Goal: Transaction & Acquisition: Purchase product/service

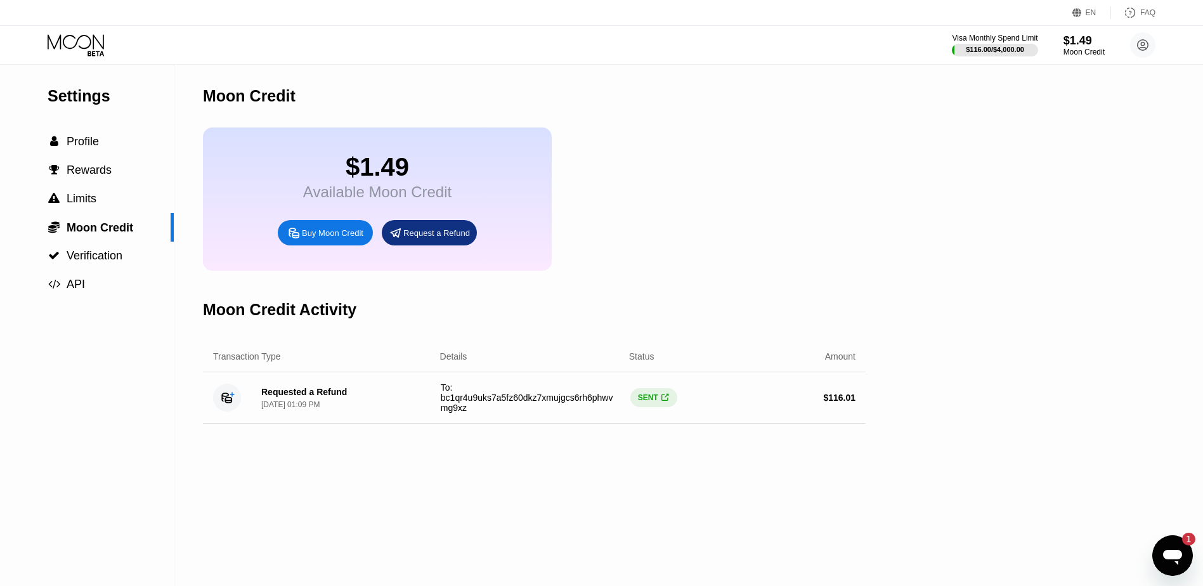
click at [85, 46] on icon at bounding box center [77, 45] width 59 height 22
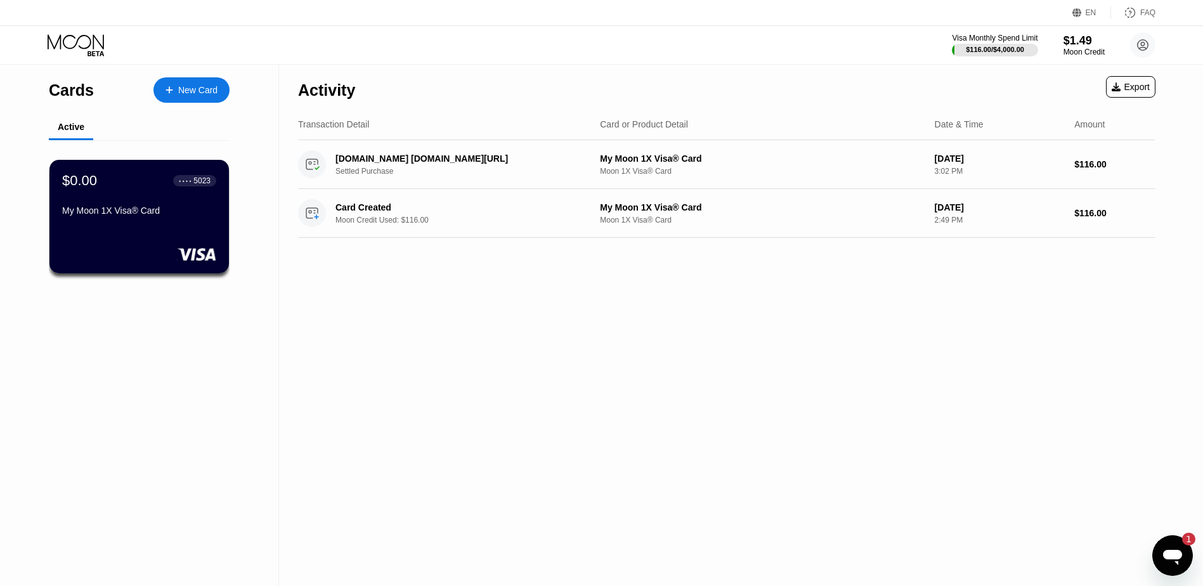
click at [193, 91] on div "New Card" at bounding box center [197, 90] width 39 height 11
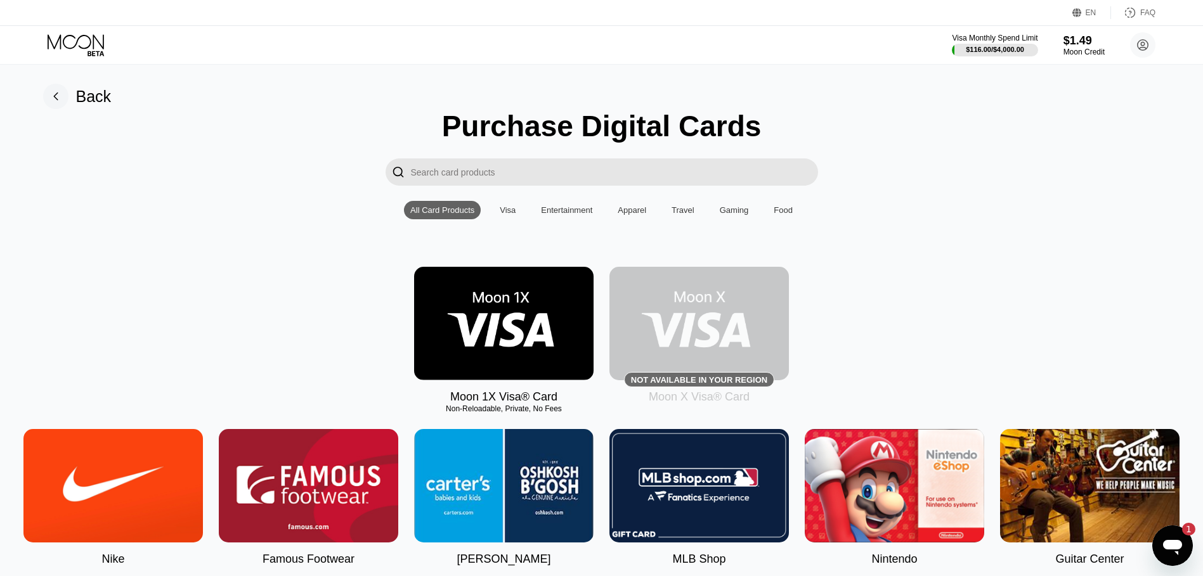
click at [502, 318] on img at bounding box center [503, 324] width 179 height 114
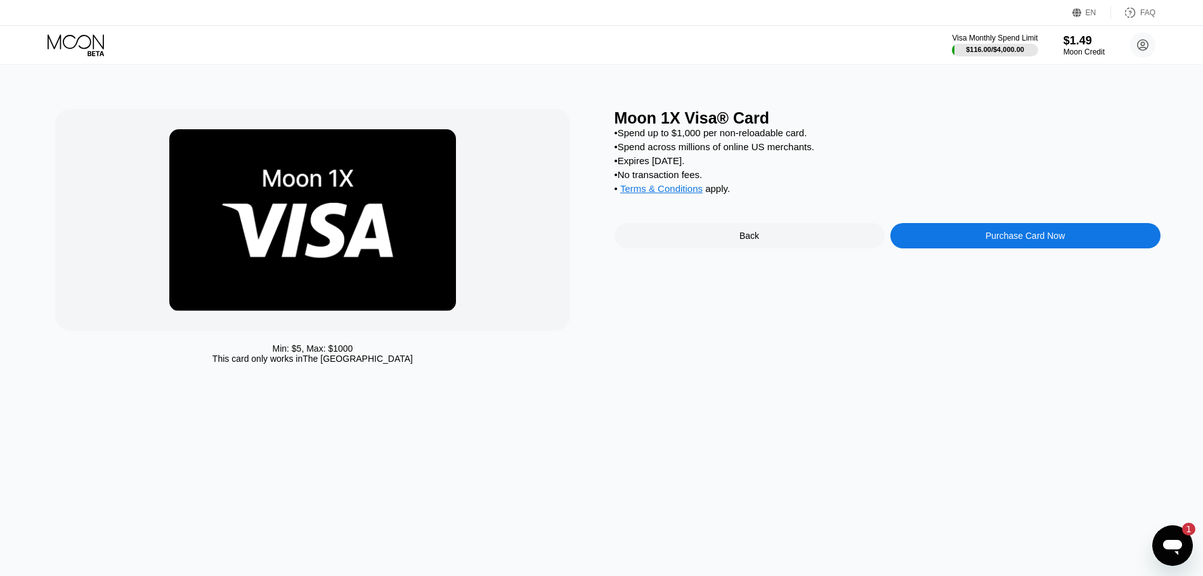
click at [951, 249] on div "Purchase Card Now" at bounding box center [1025, 235] width 270 height 25
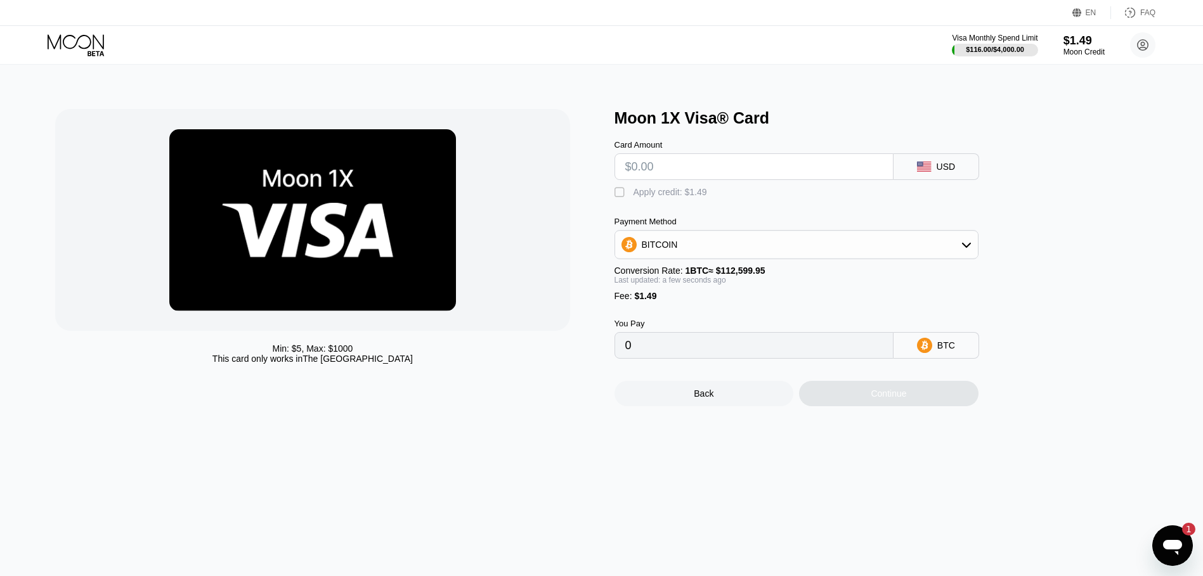
click at [660, 195] on div "Apply credit: $1.49" at bounding box center [671, 192] width 74 height 10
click at [647, 250] on div "BITCOIN" at bounding box center [660, 245] width 36 height 10
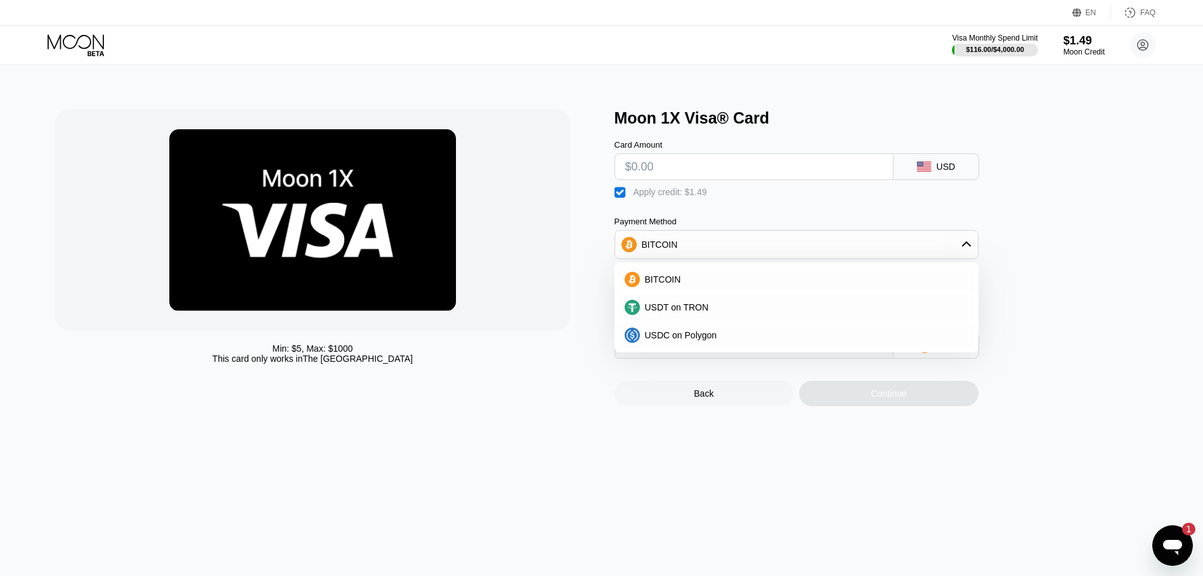
click at [647, 250] on div "BITCOIN" at bounding box center [660, 245] width 36 height 10
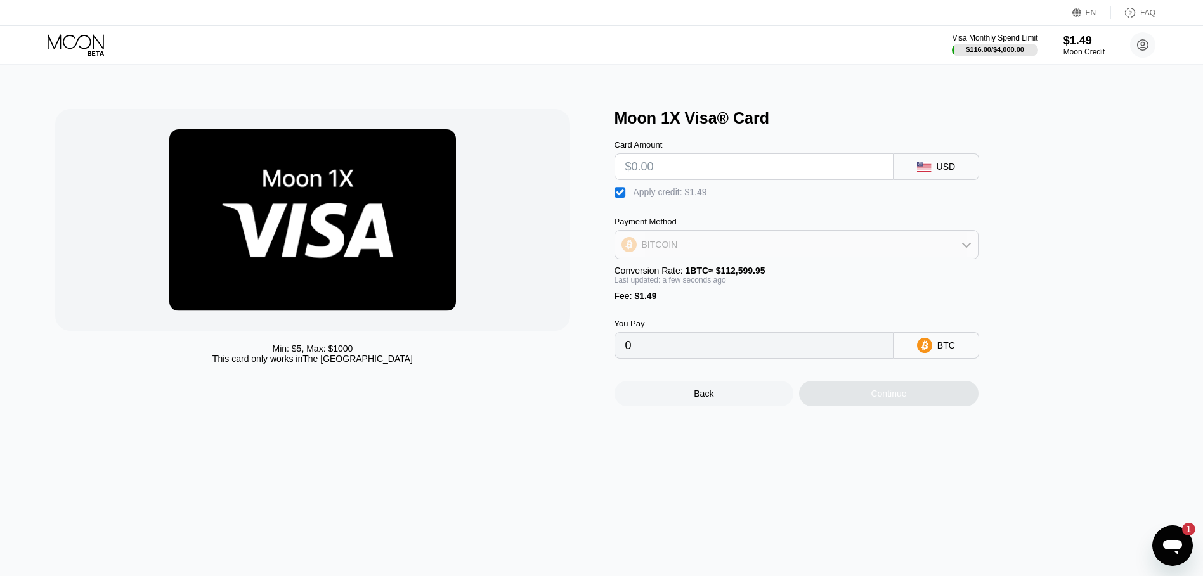
click at [838, 251] on div "BITCOIN" at bounding box center [796, 244] width 363 height 25
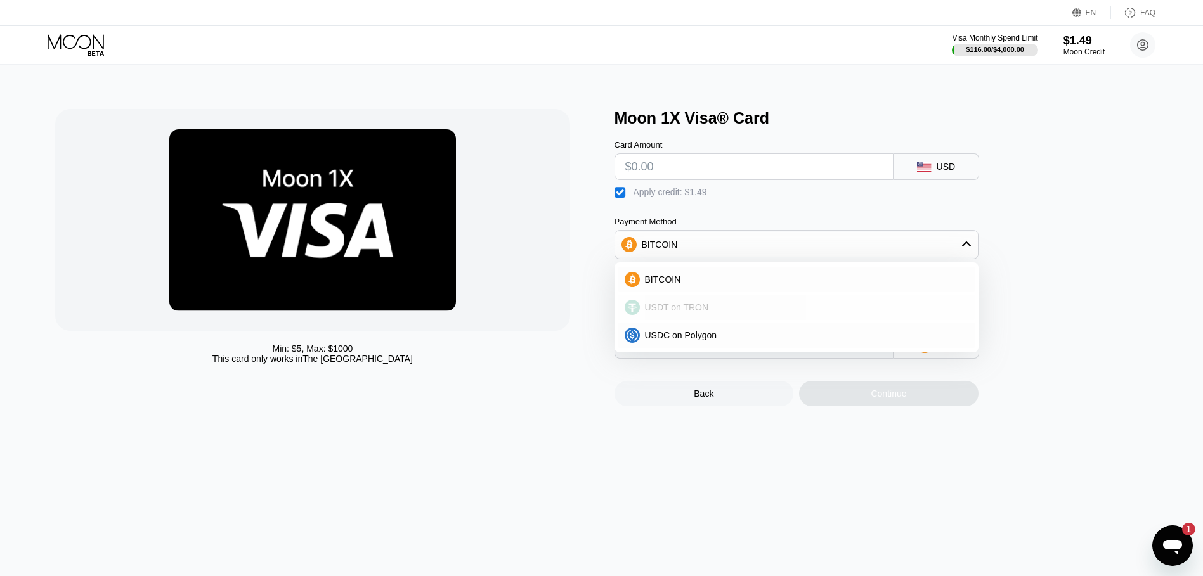
click at [772, 313] on div "USDT on TRON" at bounding box center [804, 307] width 328 height 10
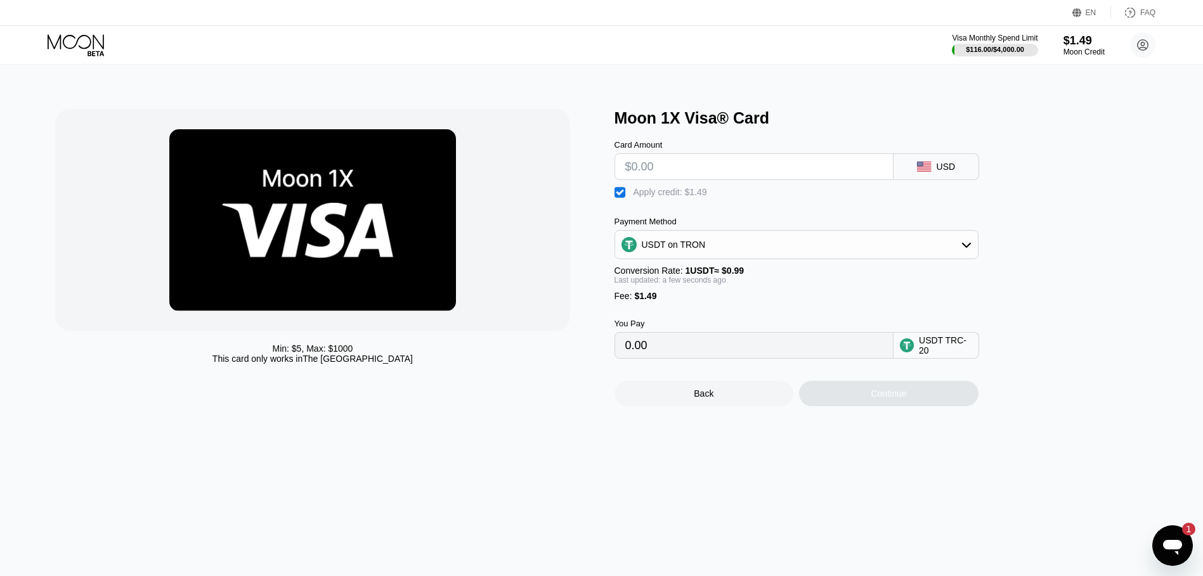
click at [768, 257] on div "USDT on TRON" at bounding box center [796, 244] width 363 height 25
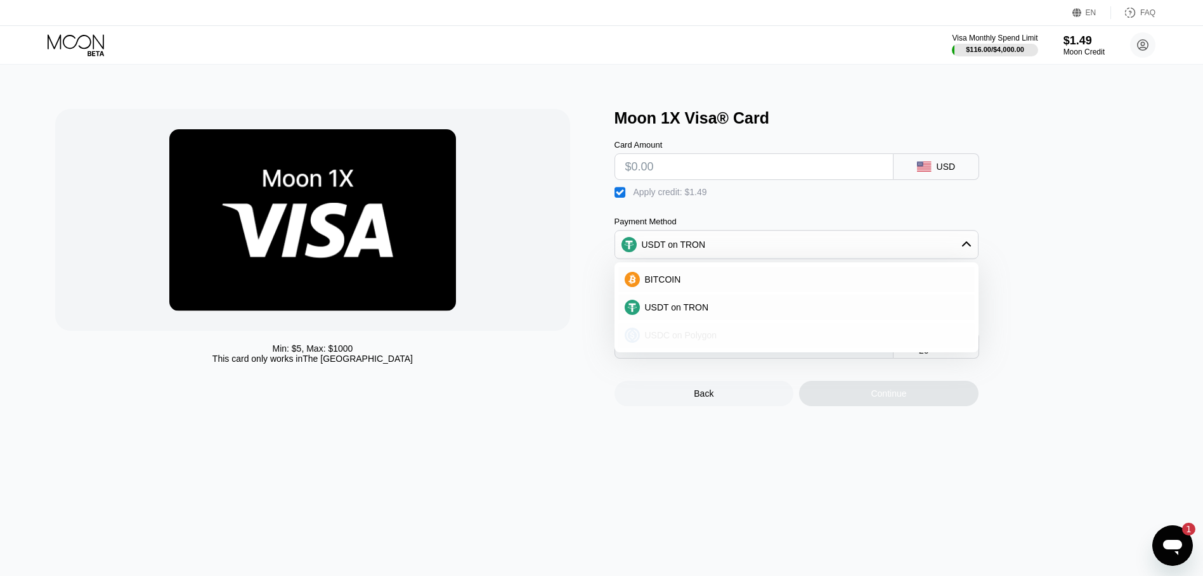
click at [706, 341] on span "USDC on Polygon" at bounding box center [681, 335] width 72 height 10
type input "0"
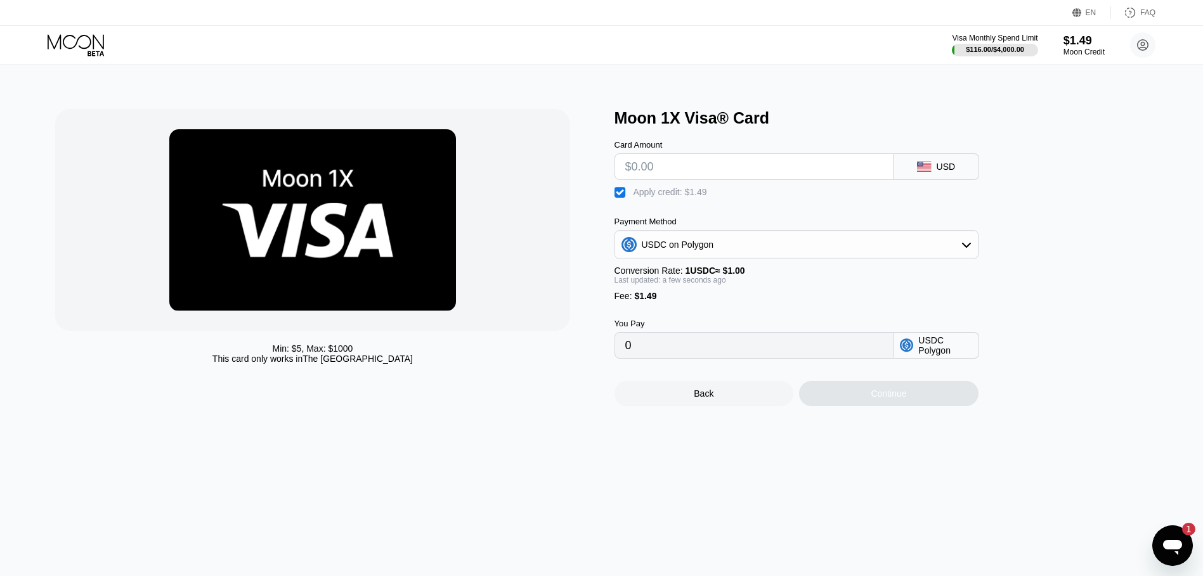
click at [669, 166] on input "text" at bounding box center [753, 166] width 257 height 25
type input "$1"
type input "1"
type input "$1.4"
type input "1.4"
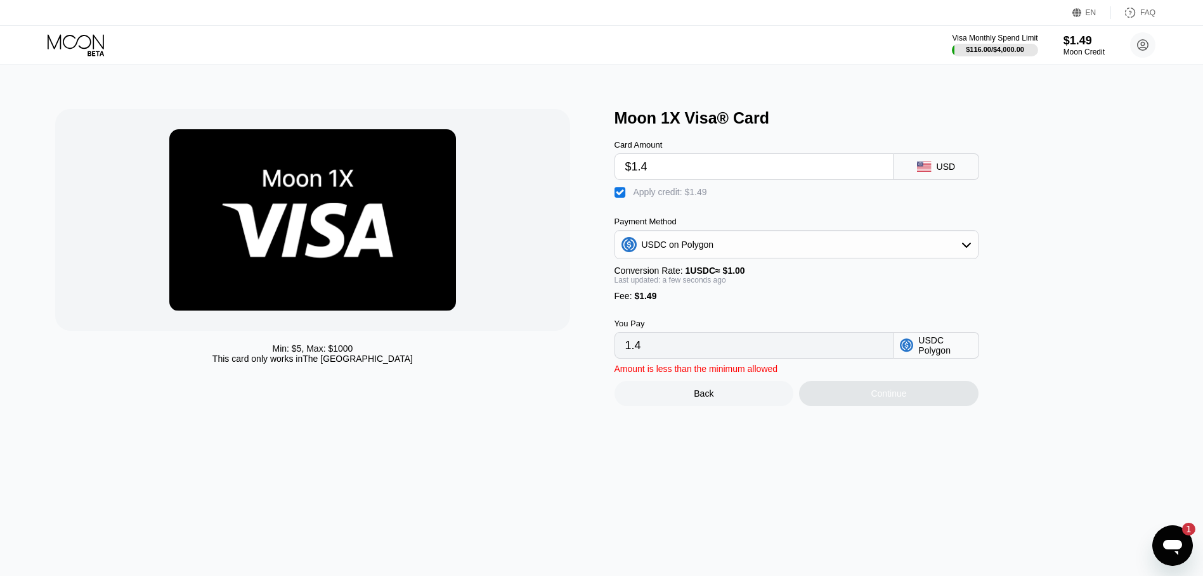
type input "$1.49"
type input "1.49"
type input "$1.49"
click at [805, 301] on div "Fee : $1.49" at bounding box center [796, 296] width 364 height 10
click at [729, 406] on div "Back" at bounding box center [703, 393] width 179 height 25
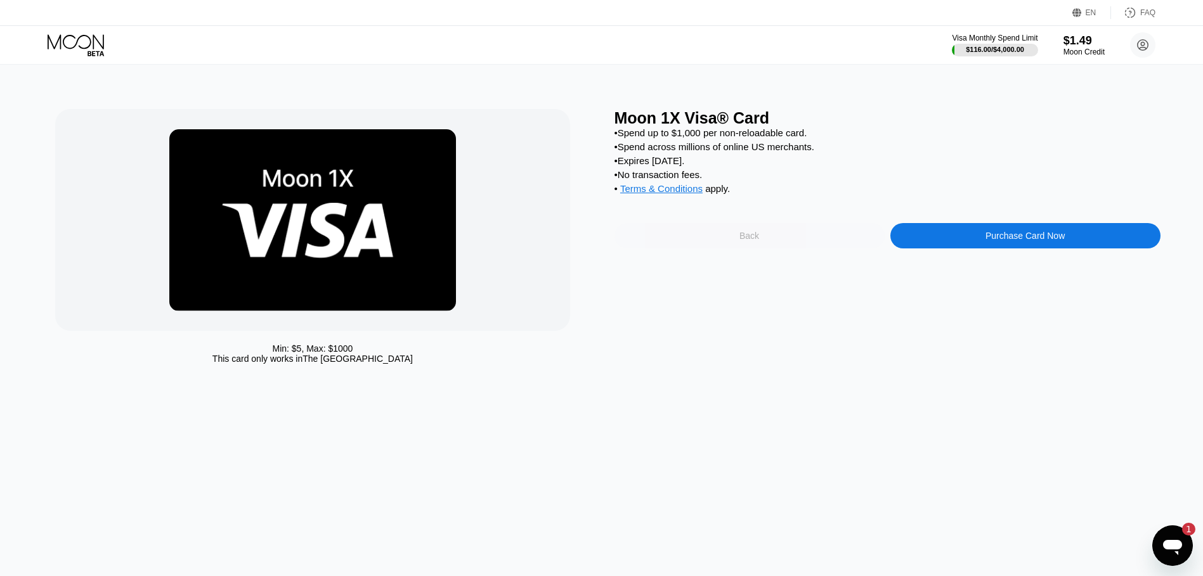
click at [728, 241] on div "Back" at bounding box center [749, 235] width 270 height 25
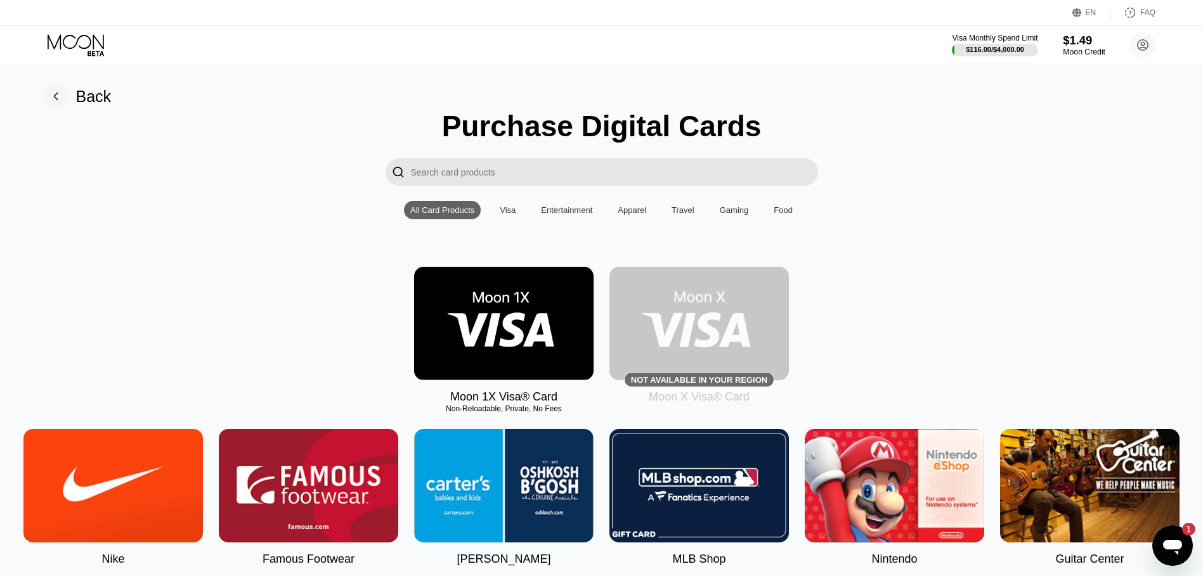
click at [1081, 46] on div "$1.49" at bounding box center [1084, 40] width 42 height 13
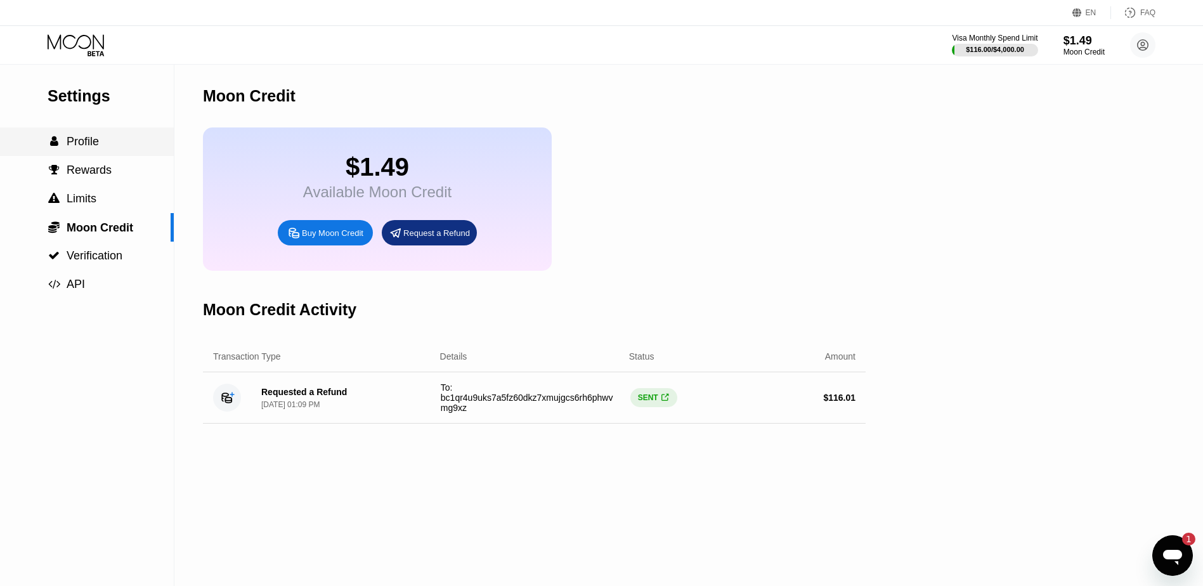
click at [93, 146] on span "Profile" at bounding box center [83, 141] width 32 height 13
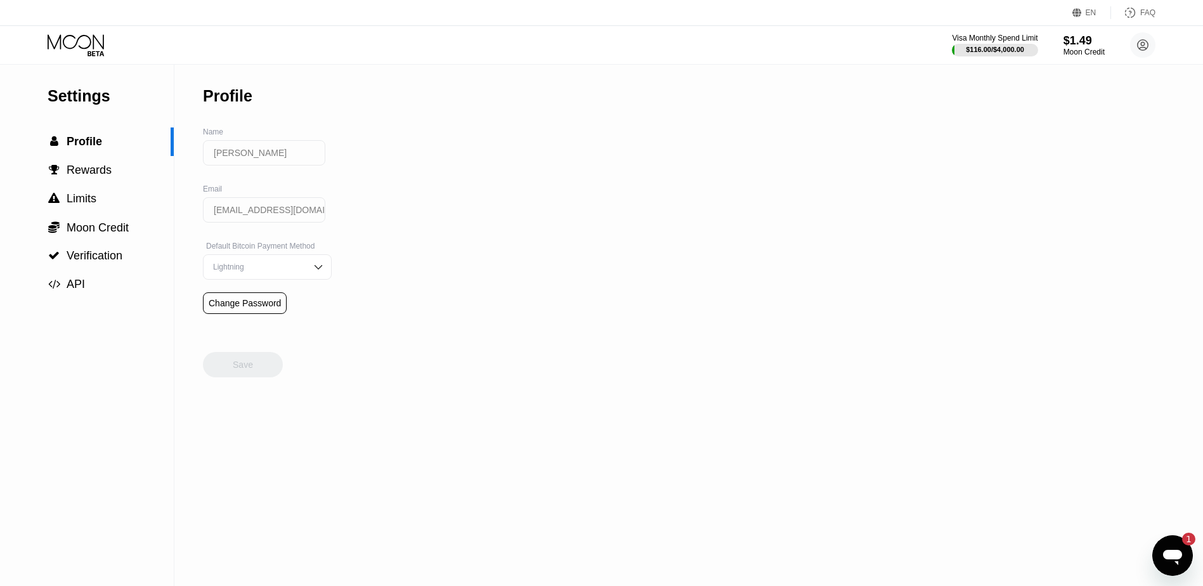
click at [100, 48] on icon at bounding box center [77, 45] width 59 height 22
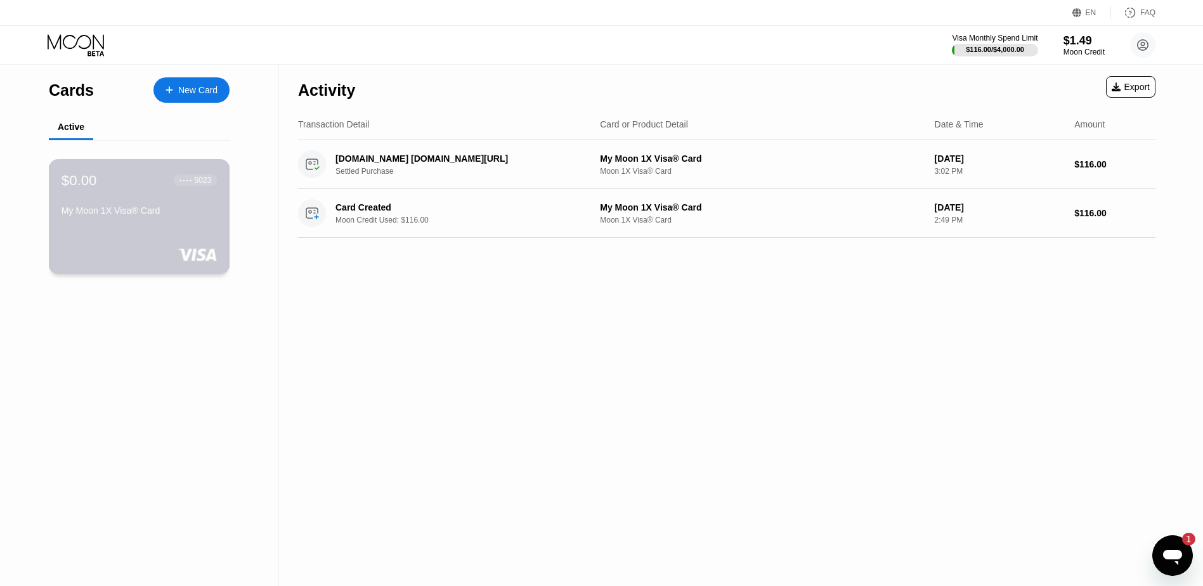
click at [110, 216] on div "My Moon 1X Visa® Card" at bounding box center [139, 210] width 155 height 10
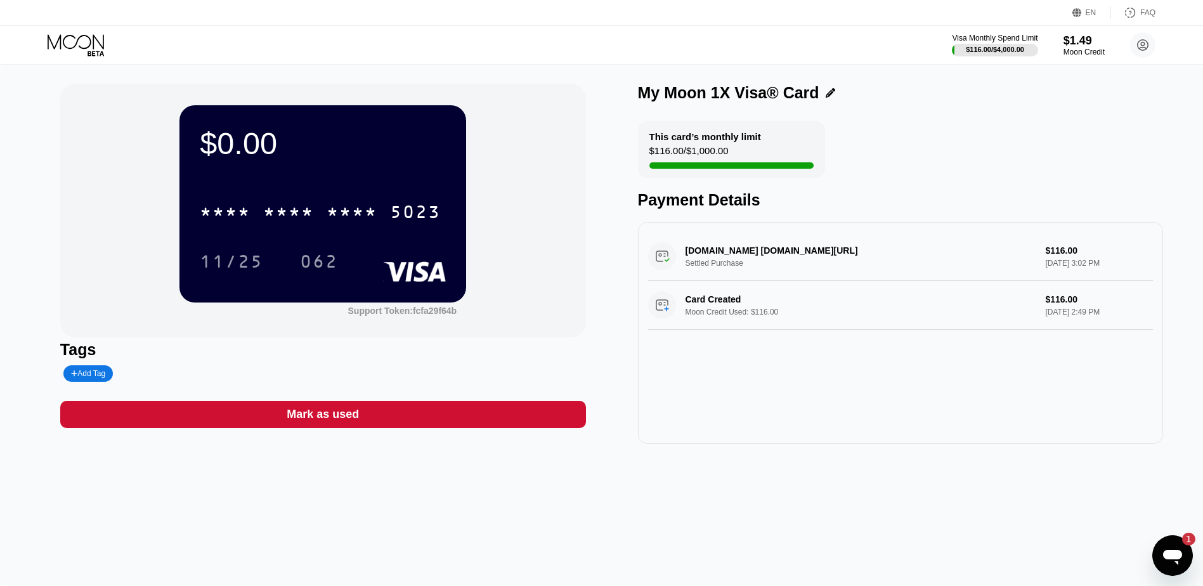
click at [829, 91] on icon at bounding box center [831, 93] width 10 height 10
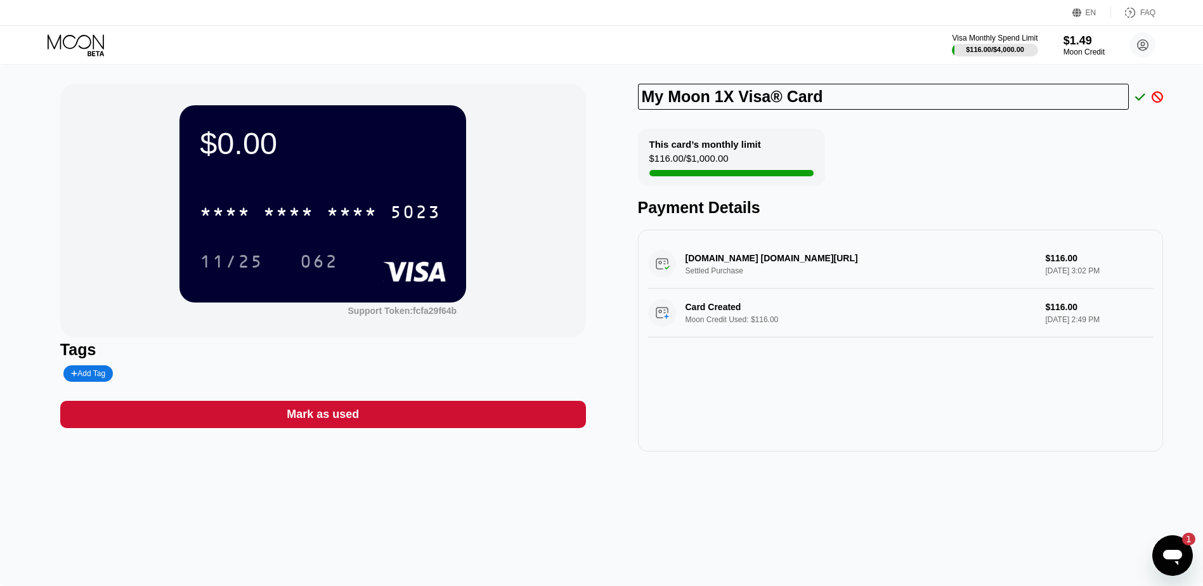
click at [928, 155] on div "This card’s monthly limit $116.00 / $1,000.00 Payment Details" at bounding box center [901, 173] width 526 height 88
click at [711, 156] on div "$116.00 / $1,000.00" at bounding box center [688, 161] width 79 height 17
click at [670, 214] on div "Payment Details" at bounding box center [901, 207] width 526 height 18
click at [767, 406] on div "[DOMAIN_NAME] [DOMAIN_NAME][URL] Settled Purchase $116.00 [DATE] 3:02 PM Card C…" at bounding box center [901, 341] width 526 height 222
drag, startPoint x: 708, startPoint y: 328, endPoint x: 799, endPoint y: 332, distance: 90.7
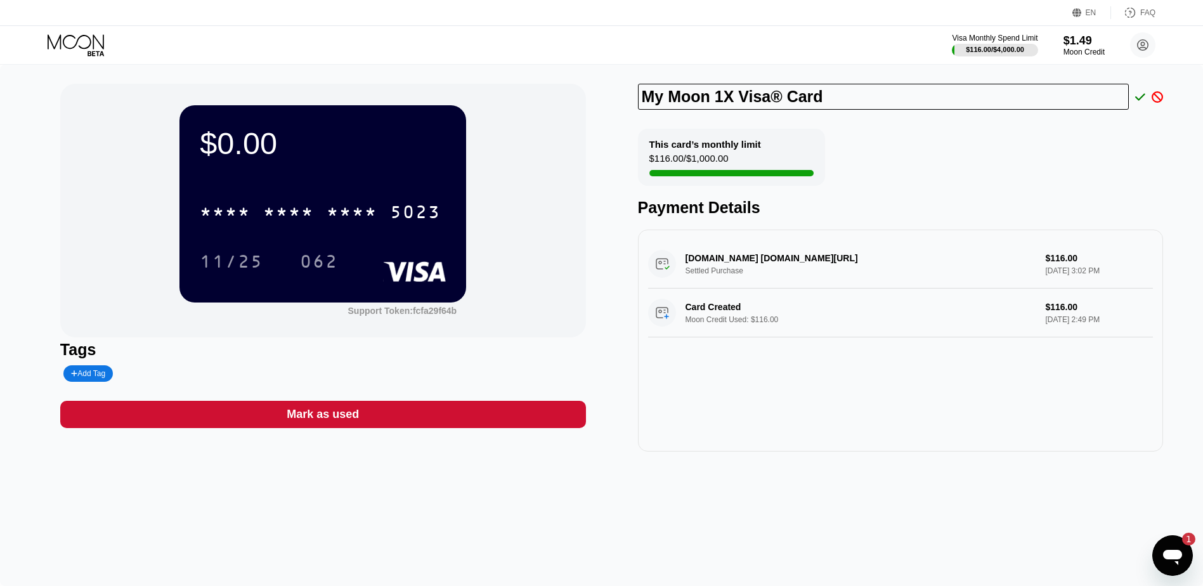
click at [799, 332] on div "Card Created Moon Credit Used: $116.00 $116.00 [DATE] 2:49 PM" at bounding box center [900, 313] width 505 height 49
